Goal: Task Accomplishment & Management: Manage account settings

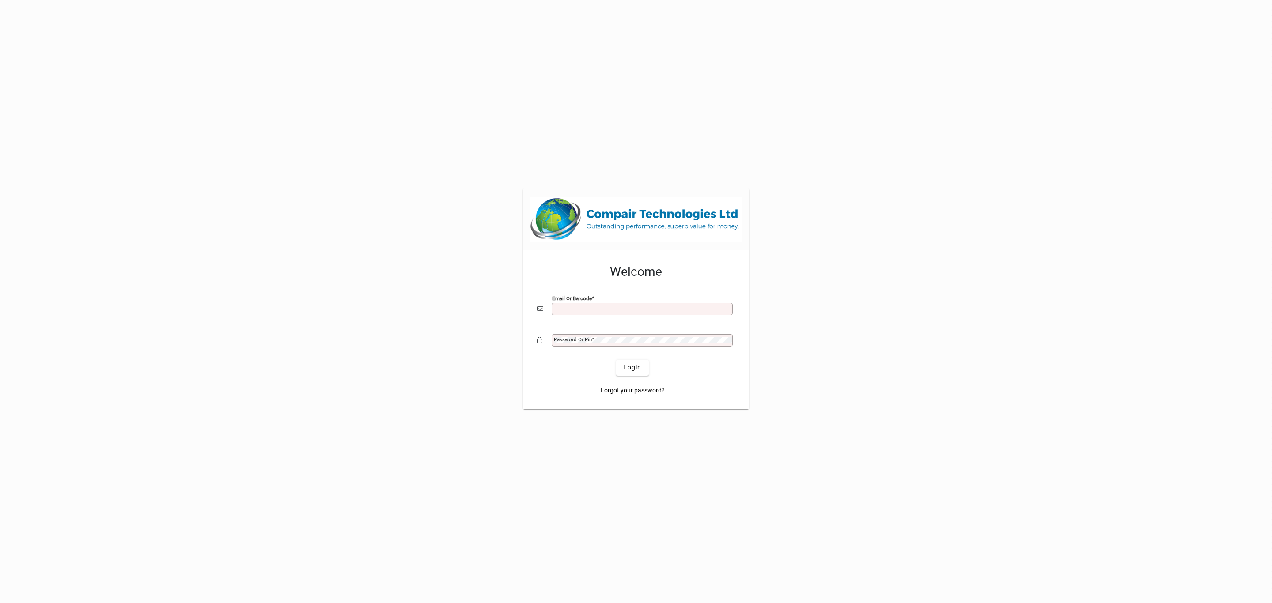
click at [685, 306] on input "Email or Barcode" at bounding box center [643, 309] width 178 height 7
type input "**********"
click at [616, 360] on button "Login" at bounding box center [632, 368] width 32 height 16
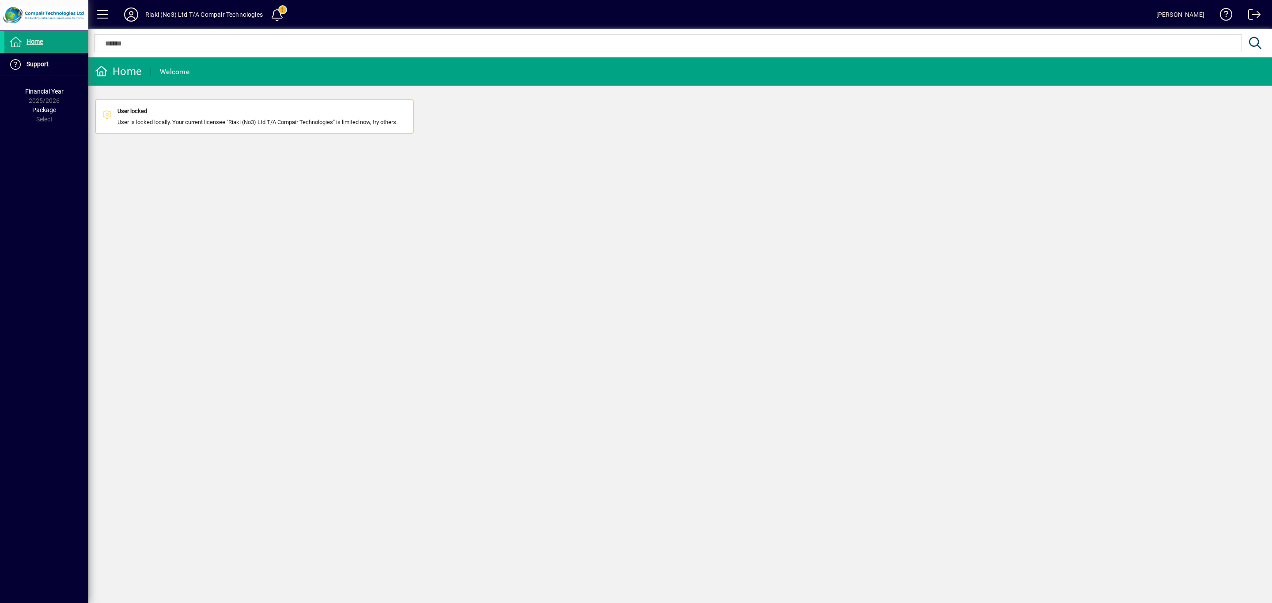
click at [1253, 8] on span at bounding box center [1250, 16] width 21 height 21
